Goal: Information Seeking & Learning: Learn about a topic

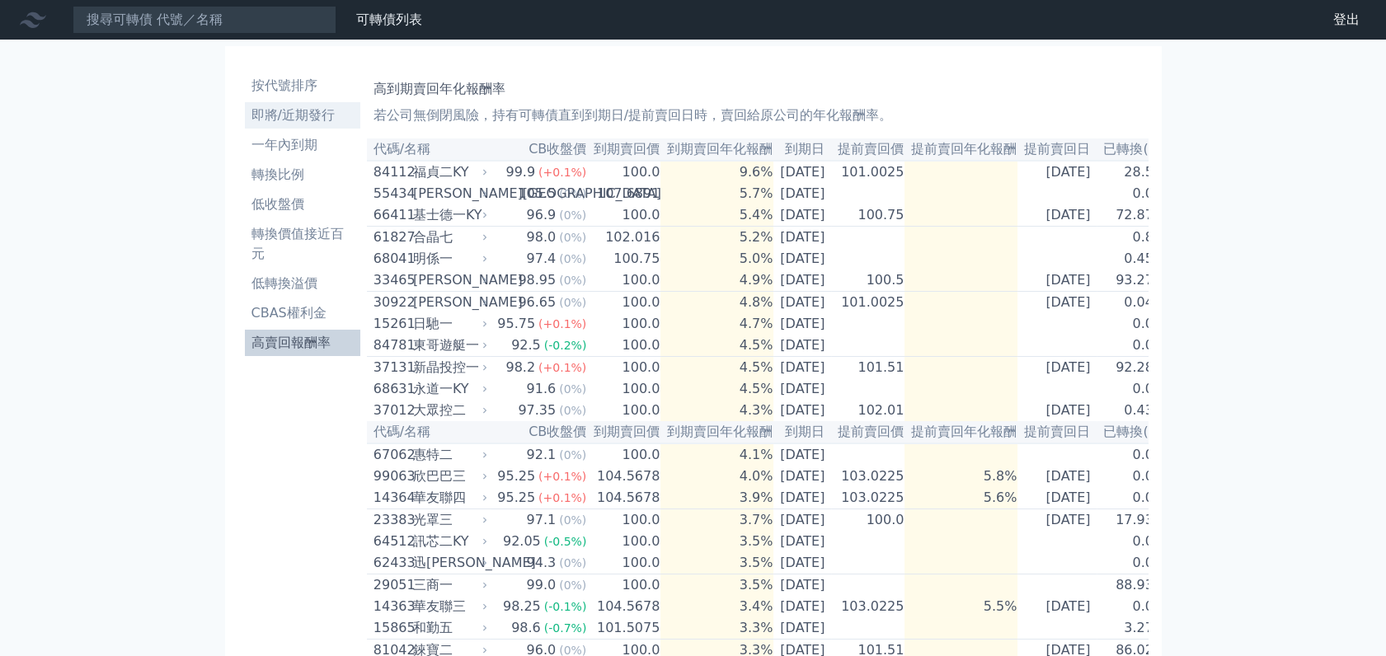
click at [297, 111] on li "即將/近期發行" at bounding box center [302, 116] width 115 height 20
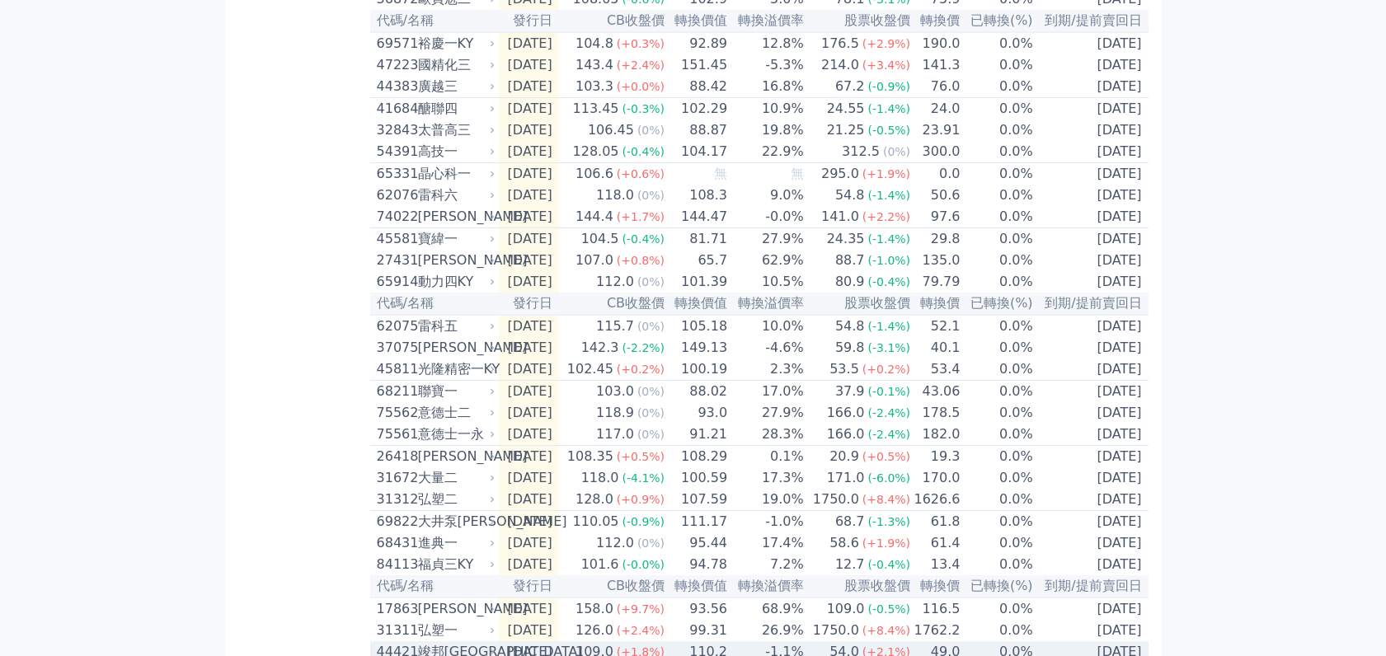
scroll to position [125, 0]
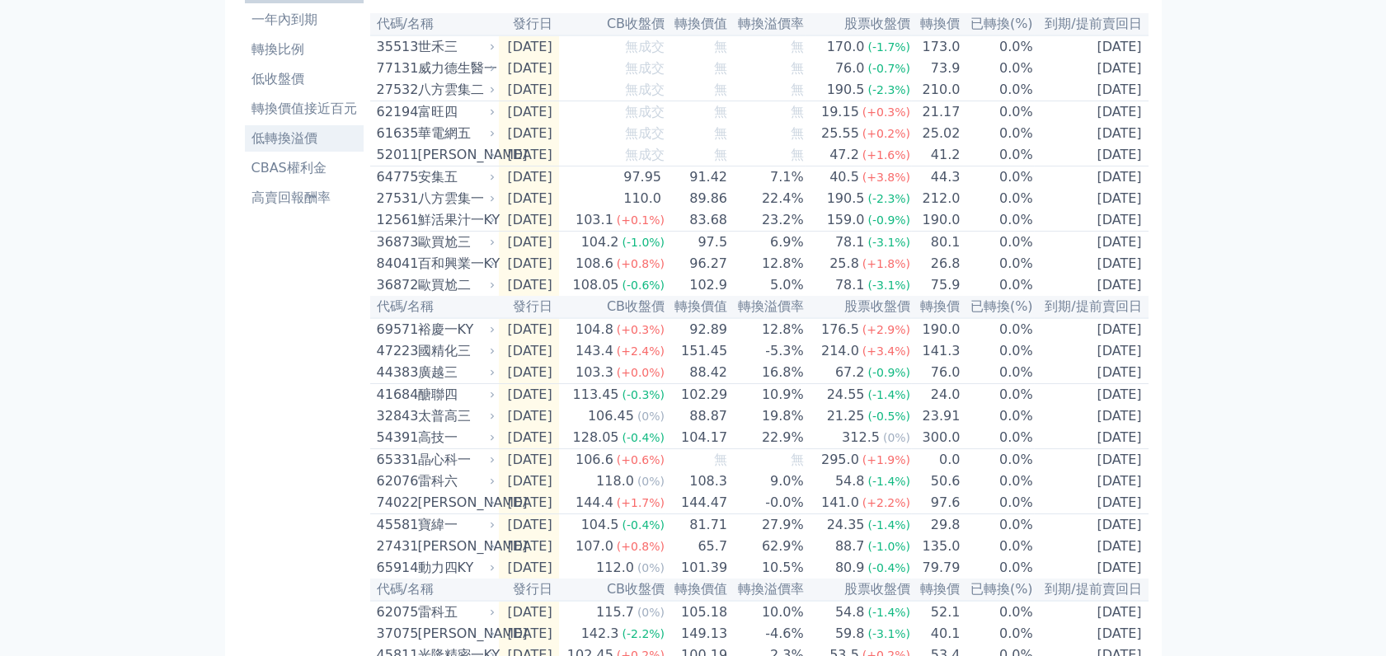
click at [275, 136] on li "低轉換溢價" at bounding box center [304, 139] width 119 height 20
